Goal: Information Seeking & Learning: Learn about a topic

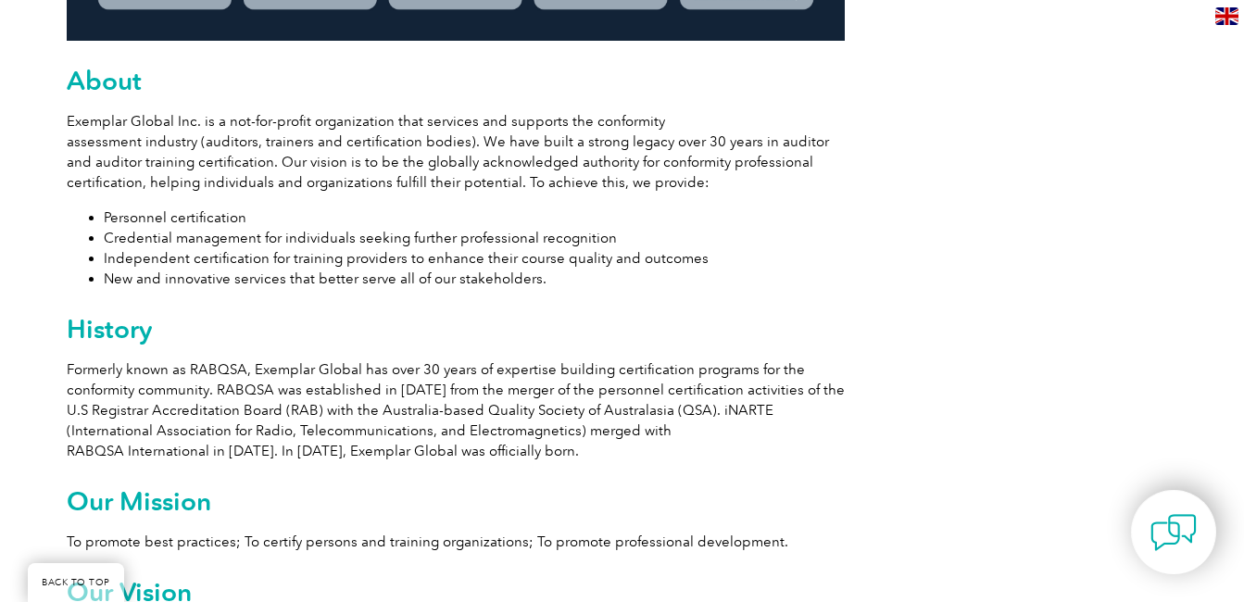
scroll to position [1111, 0]
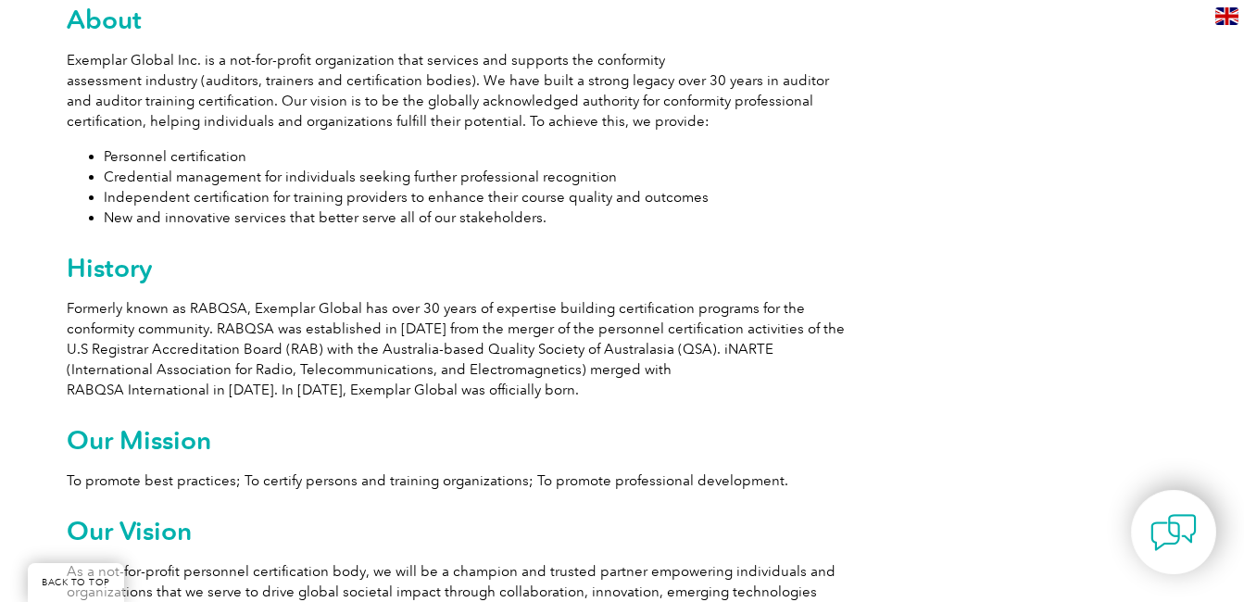
drag, startPoint x: 452, startPoint y: 230, endPoint x: 894, endPoint y: 218, distance: 442.0
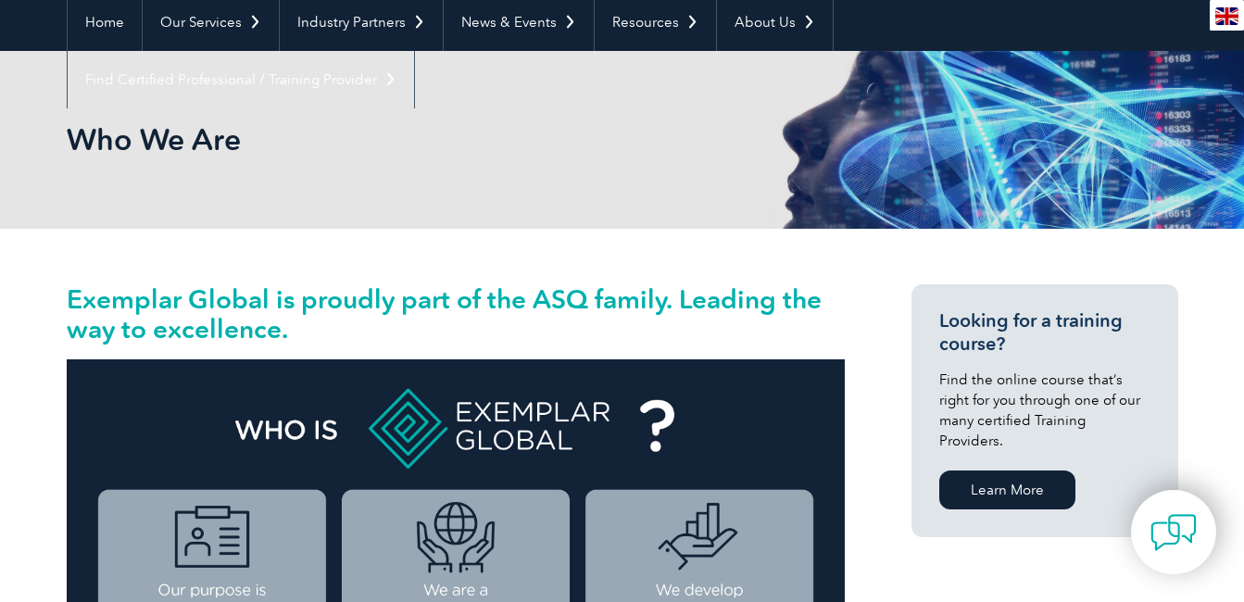
scroll to position [0, 0]
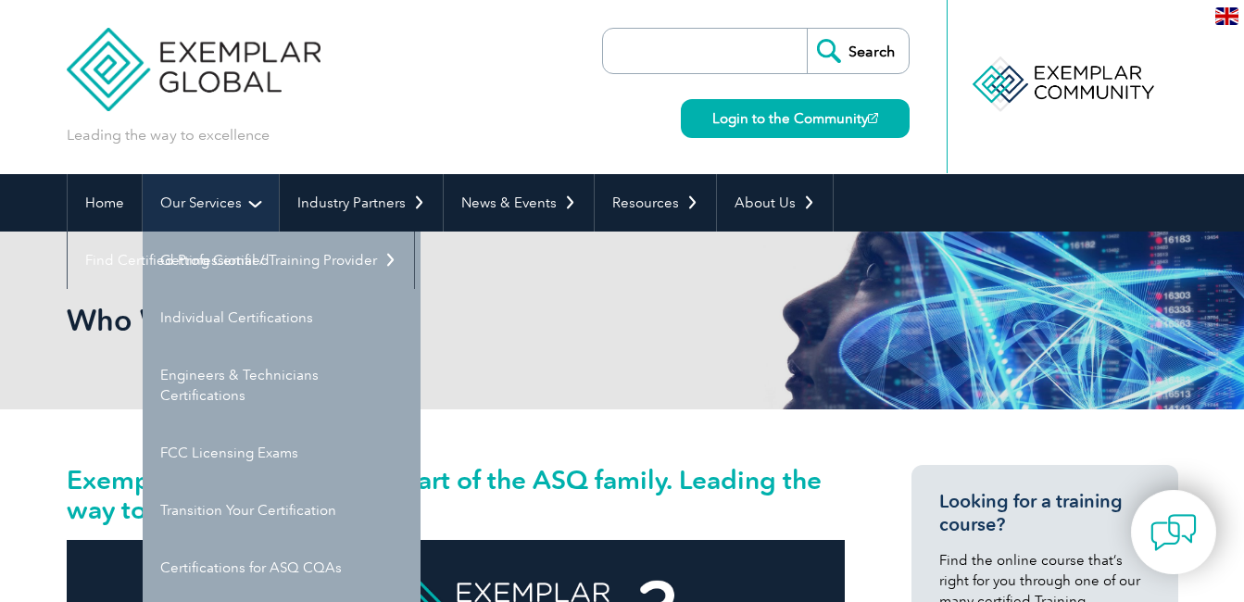
click at [224, 214] on link "Our Services" at bounding box center [211, 202] width 136 height 57
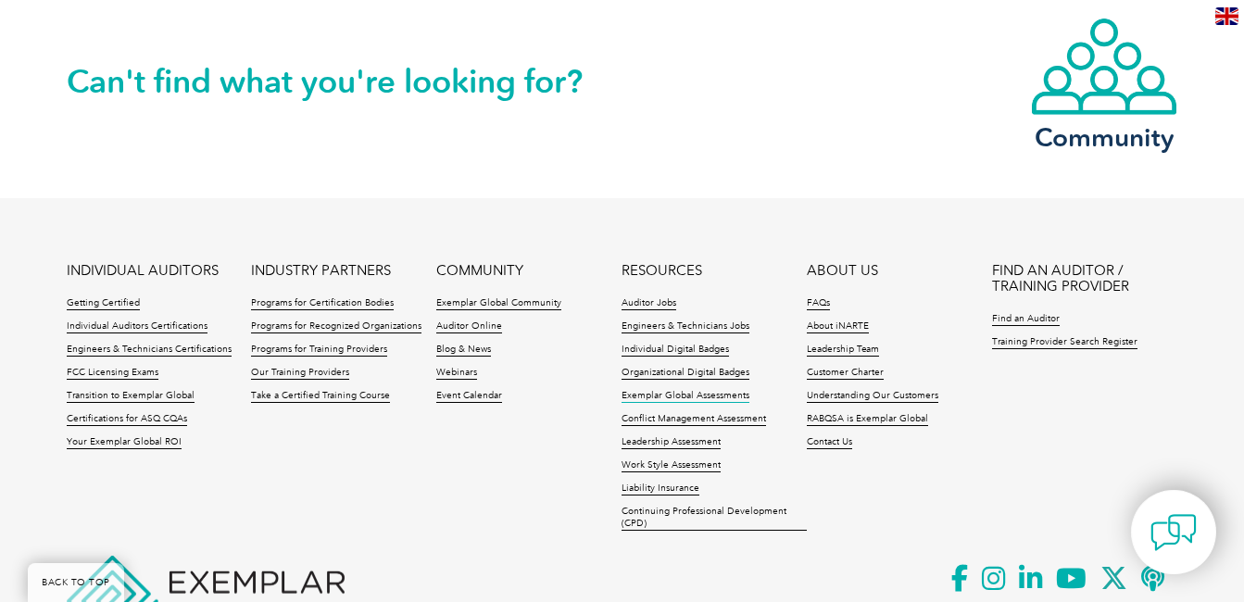
scroll to position [3406, 0]
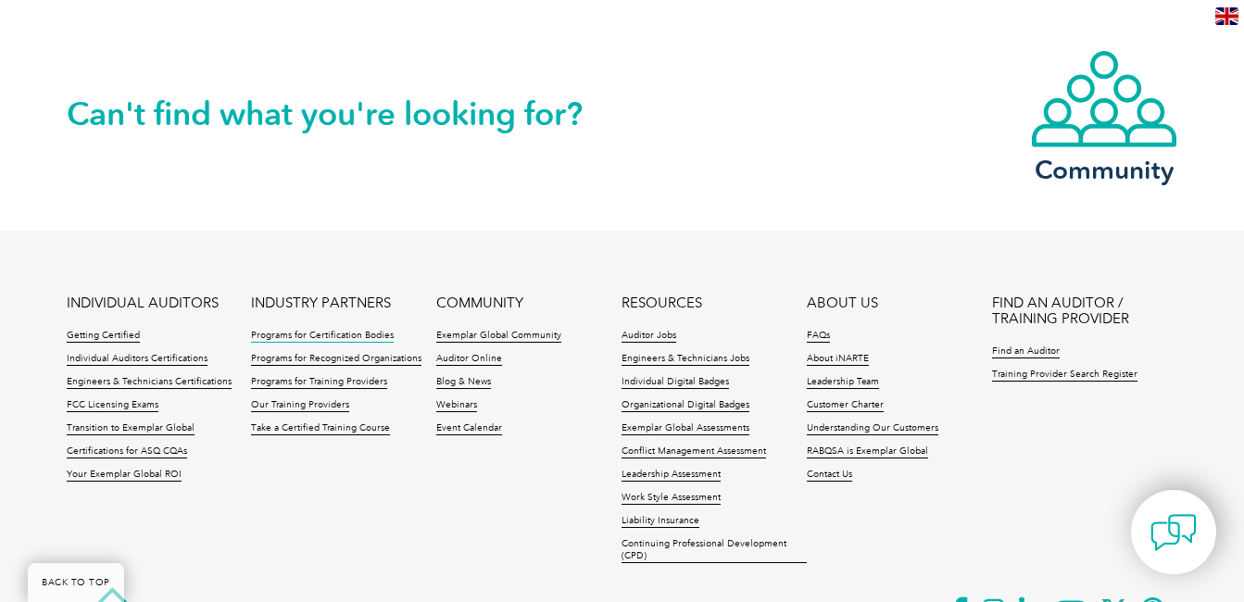
click at [350, 330] on link "Programs for Certification Bodies" at bounding box center [322, 336] width 143 height 13
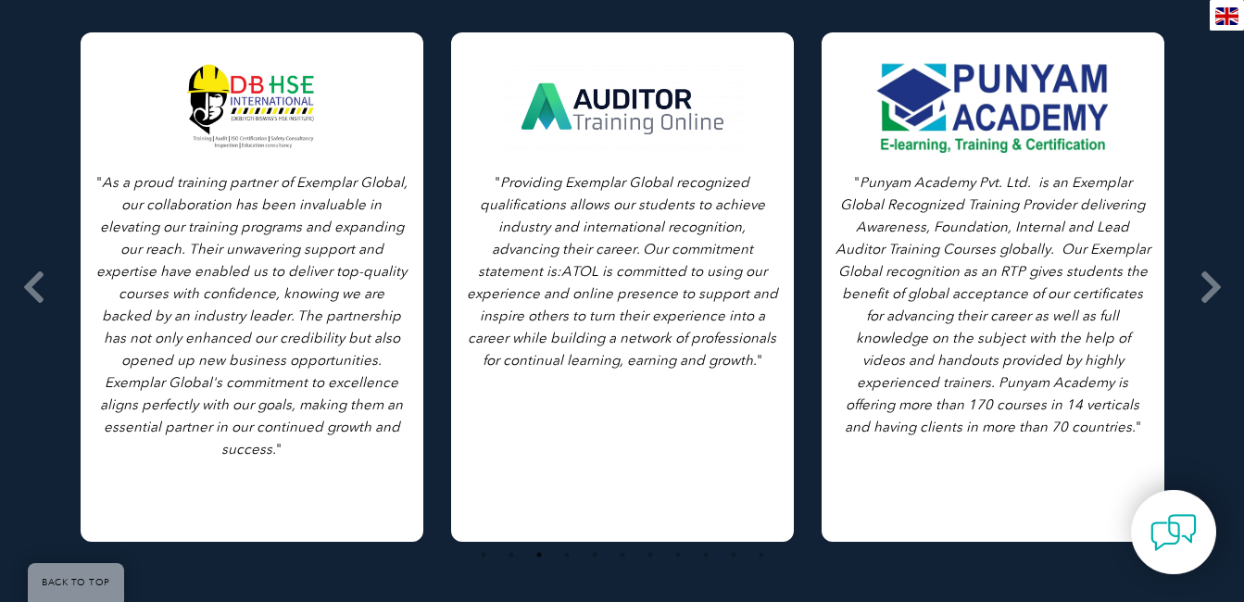
scroll to position [2594, 0]
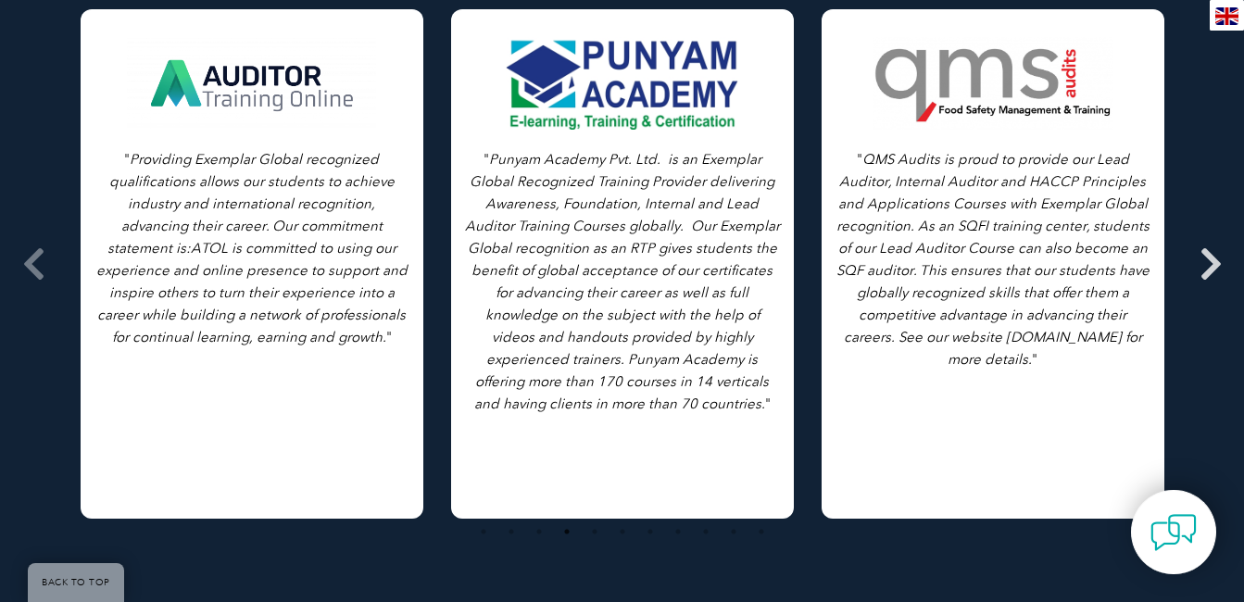
click at [1214, 264] on icon at bounding box center [1211, 264] width 23 height 0
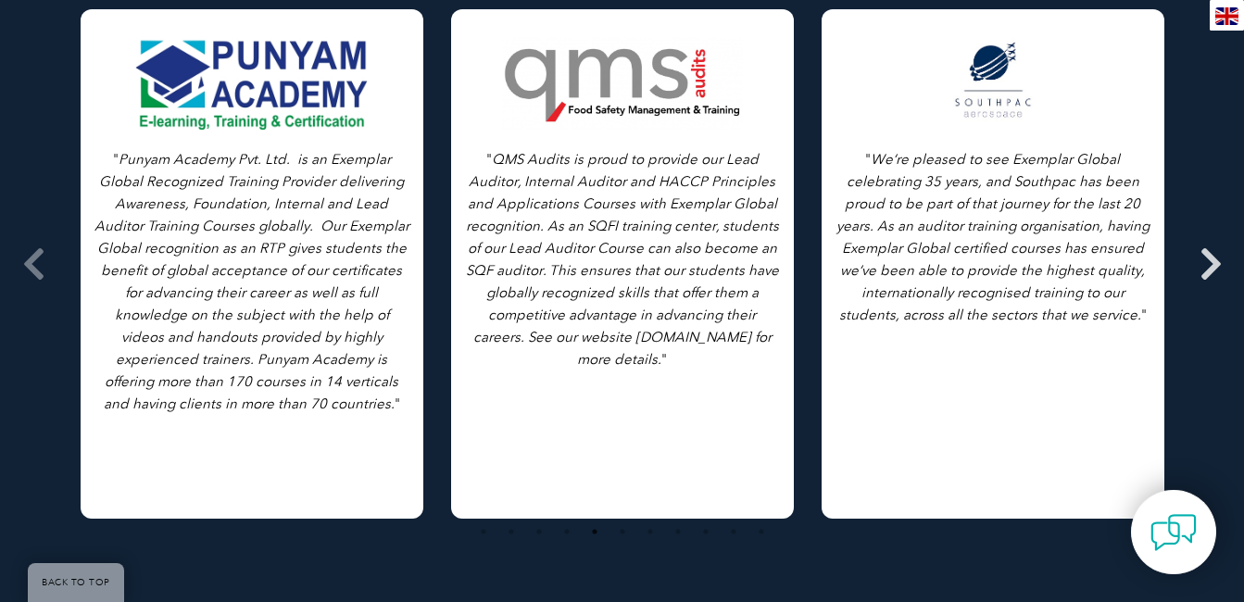
click at [1214, 264] on icon at bounding box center [1211, 264] width 23 height 0
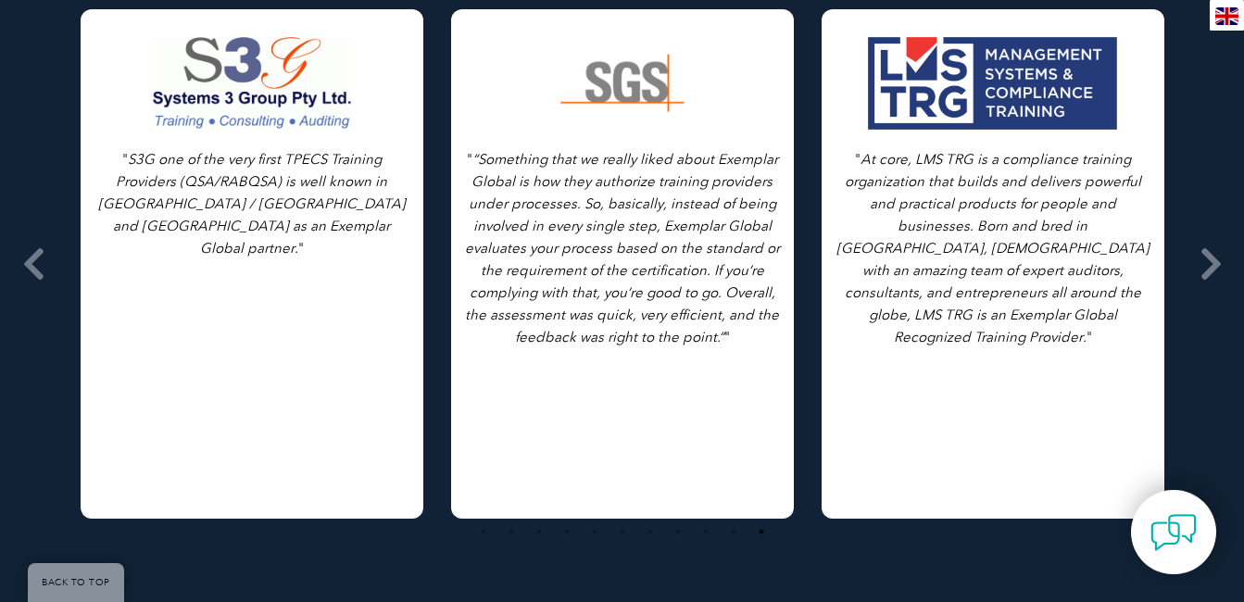
click at [699, 288] on icon "“Something that we really liked about Exemplar Global is how they authorize tra…" at bounding box center [622, 248] width 315 height 195
click at [1213, 264] on icon at bounding box center [1211, 264] width 23 height 0
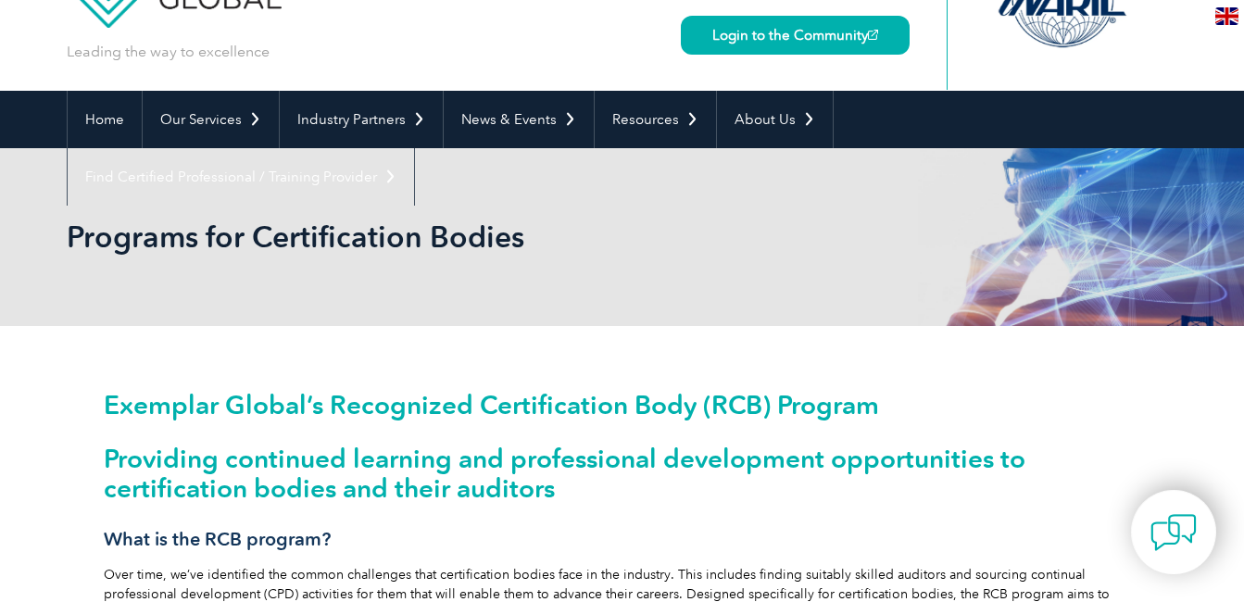
scroll to position [0, 0]
